Goal: Answer question/provide support: Share knowledge or assist other users

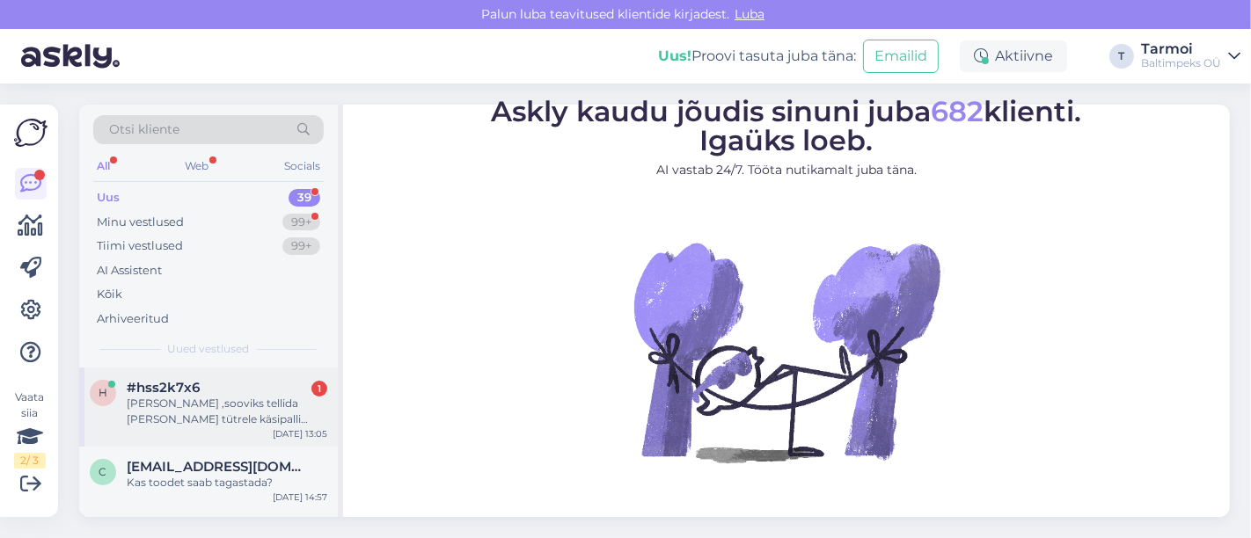
click at [218, 406] on div "[PERSON_NAME] ,sooviks tellida [PERSON_NAME] tütrele käsipalli jaoks sobivaid j…" at bounding box center [227, 412] width 201 height 32
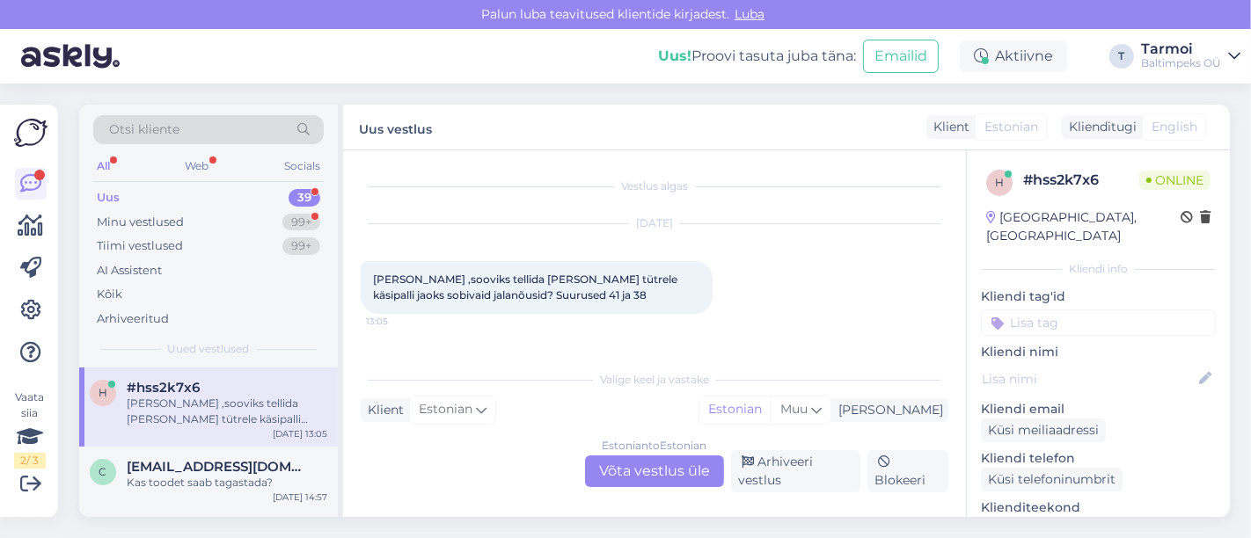
click at [654, 471] on div "Estonian to Estonian Võta vestlus üle" at bounding box center [654, 472] width 139 height 32
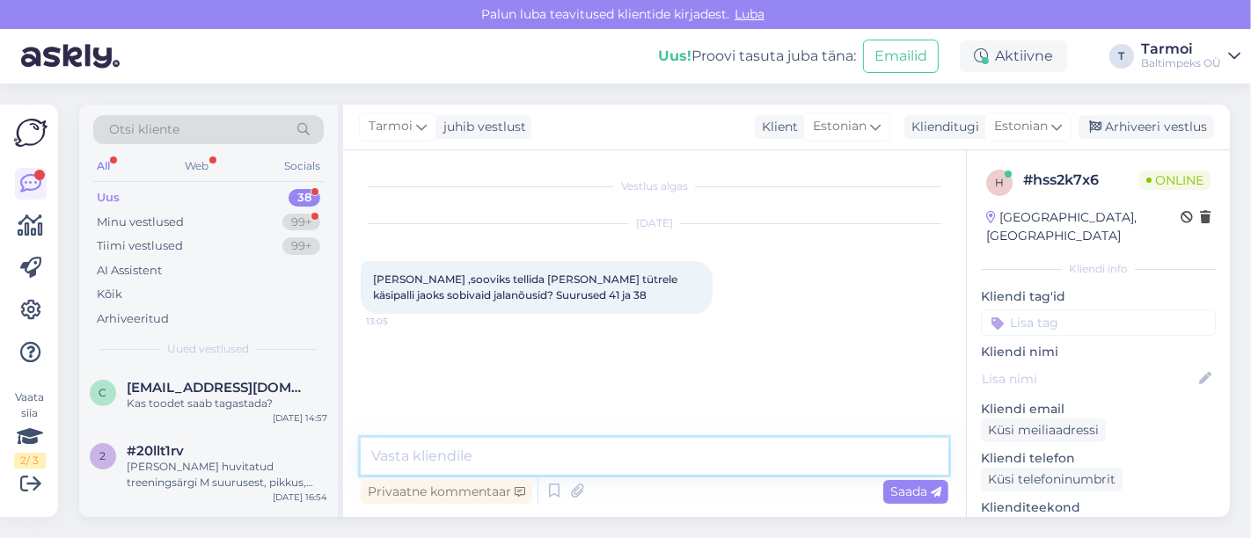
click at [523, 459] on textarea at bounding box center [655, 456] width 588 height 37
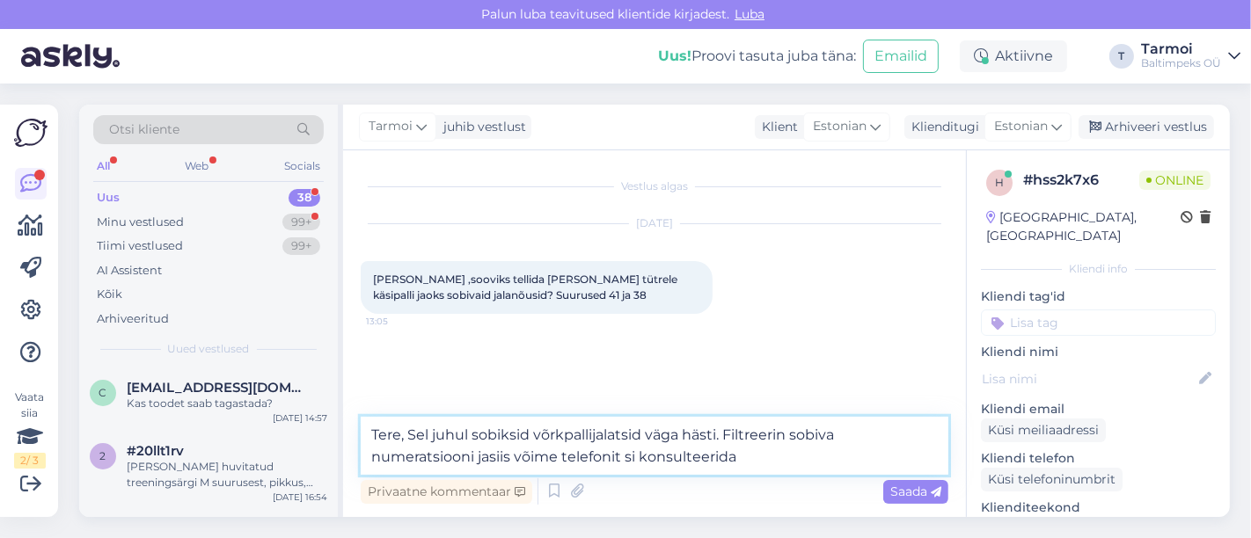
click at [621, 461] on textarea "Tere, Sel juhul sobiksid võrkpallijalatsid väga hästi. Filtreerin sobiva numera…" at bounding box center [655, 446] width 588 height 58
click at [489, 459] on textarea "Tere, Sel juhul sobiksid võrkpallijalatsid väga hästi. Filtreerin sobiva numera…" at bounding box center [655, 446] width 588 height 58
type textarea "Tere, Sel juhul sobiksid võrkpallijalatsid väga hästi. Filtreerin sobiva numera…"
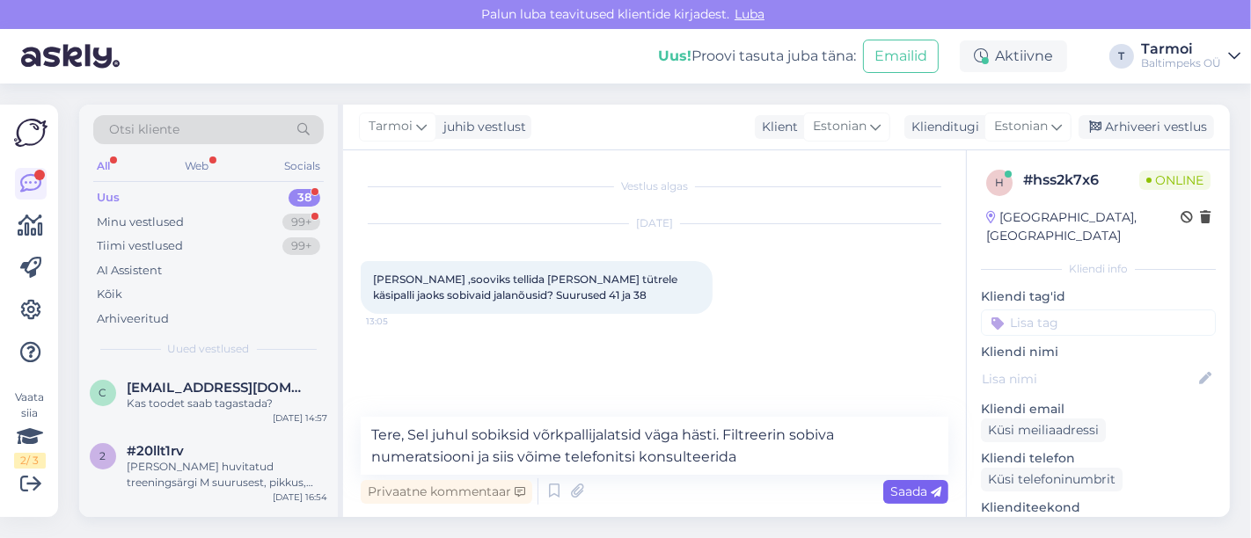
click at [900, 495] on span "Saada" at bounding box center [915, 492] width 51 height 16
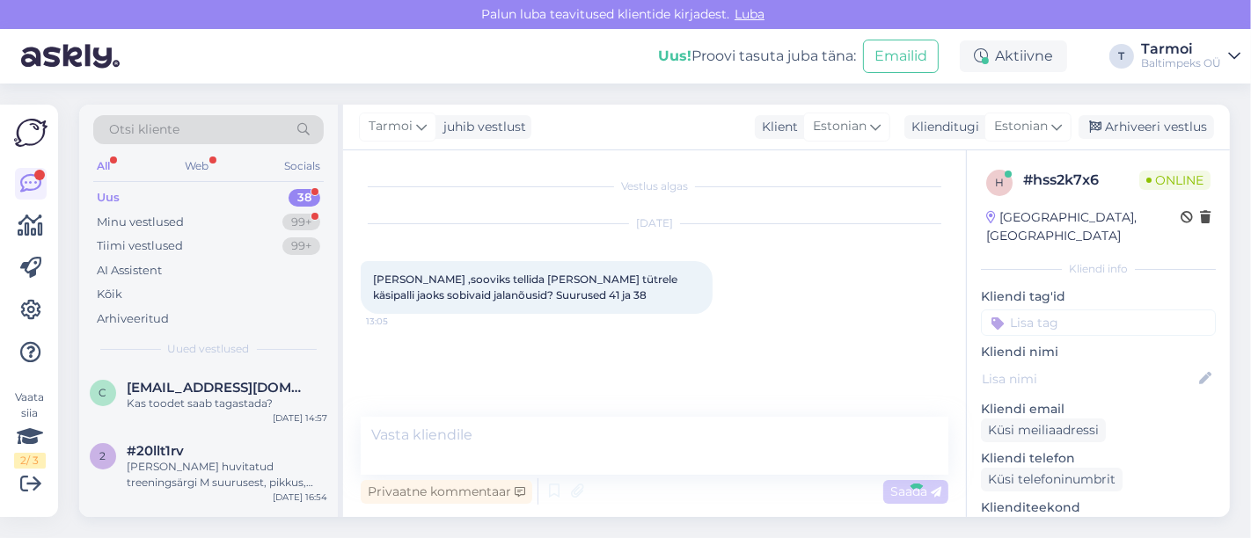
scroll to position [2, 0]
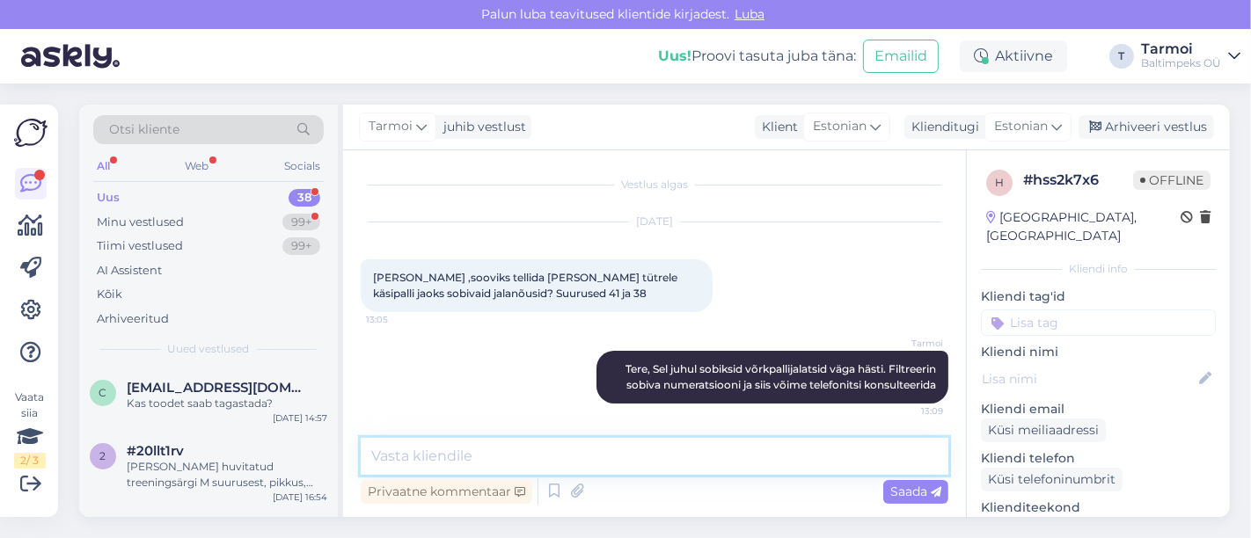
click at [577, 450] on textarea at bounding box center [655, 456] width 588 height 37
paste textarea "[URL][DOMAIN_NAME]"
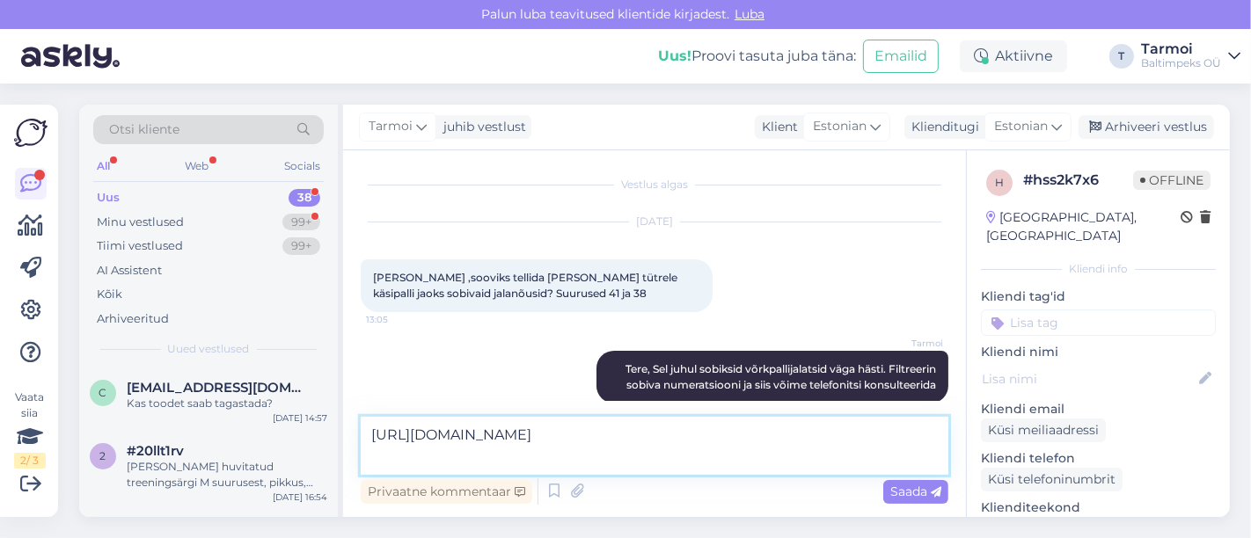
type textarea "[URL][DOMAIN_NAME]"
